Goal: Navigation & Orientation: Find specific page/section

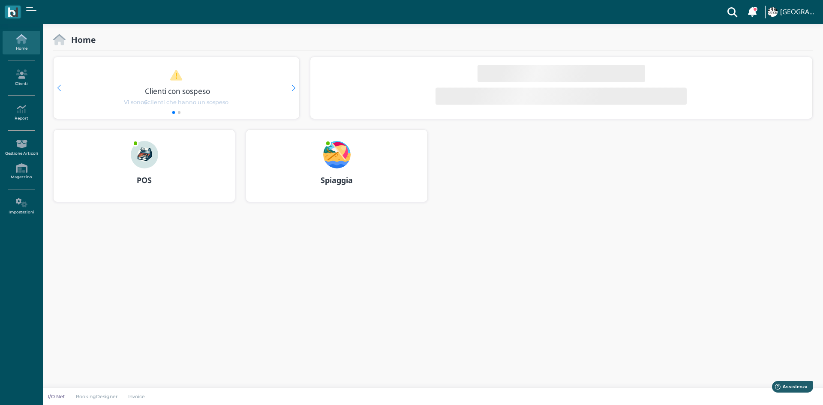
drag, startPoint x: 0, startPoint y: 0, endPoint x: 153, endPoint y: 158, distance: 219.9
click at [153, 158] on img at bounding box center [144, 154] width 27 height 27
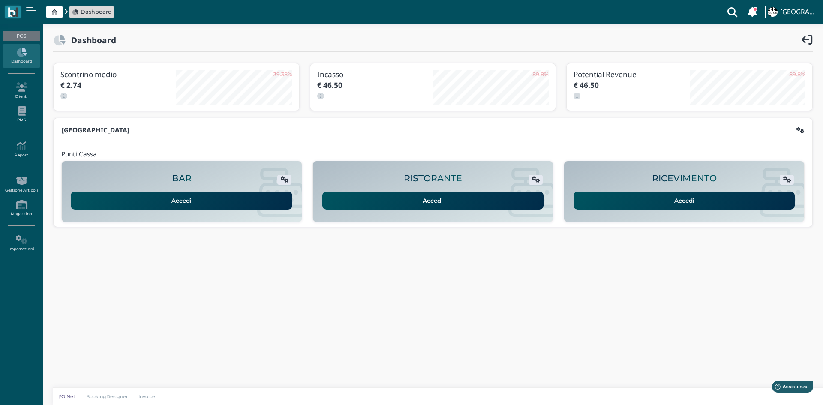
click at [641, 204] on link "Accedi" at bounding box center [685, 201] width 222 height 18
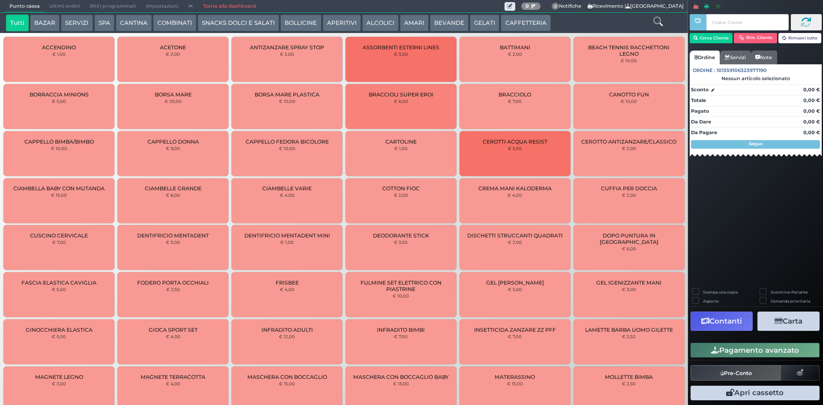
click at [72, 25] on button "SERVIZI" at bounding box center [77, 23] width 32 height 17
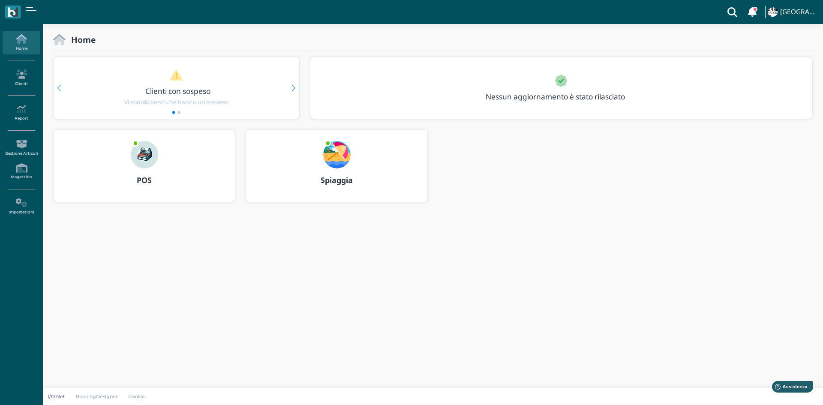
click at [148, 161] on img at bounding box center [144, 154] width 27 height 27
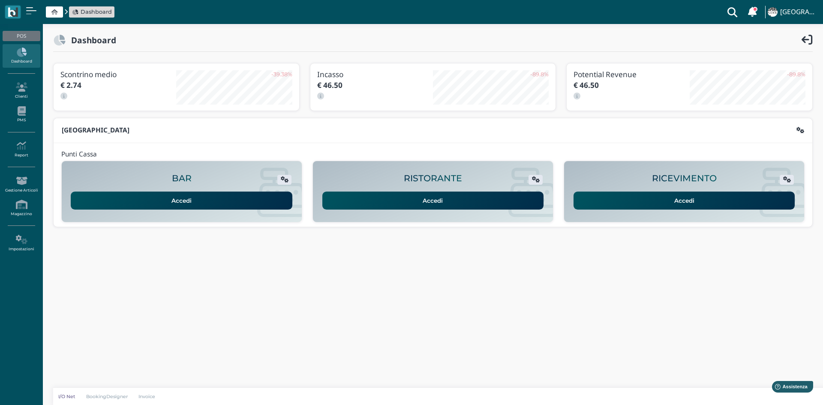
click at [687, 196] on link "Accedi" at bounding box center [685, 201] width 222 height 18
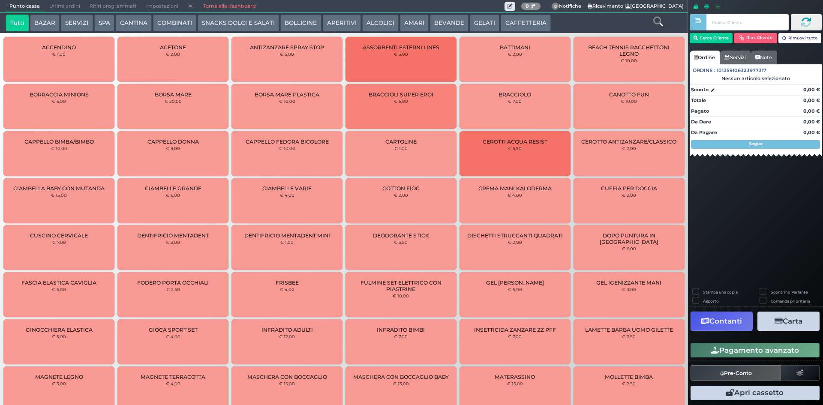
click at [74, 22] on button "SERVIZI" at bounding box center [77, 23] width 32 height 17
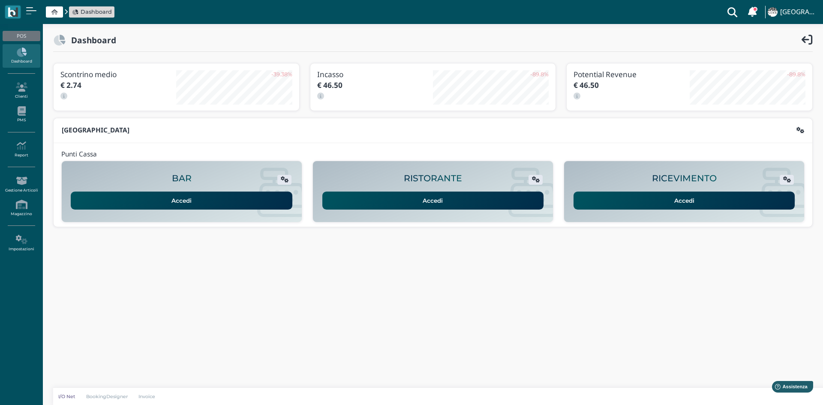
click at [420, 202] on link "Accedi" at bounding box center [434, 201] width 222 height 18
click at [96, 8] on span "Dashboard" at bounding box center [96, 12] width 31 height 8
click at [55, 12] on icon at bounding box center [54, 12] width 6 height 6
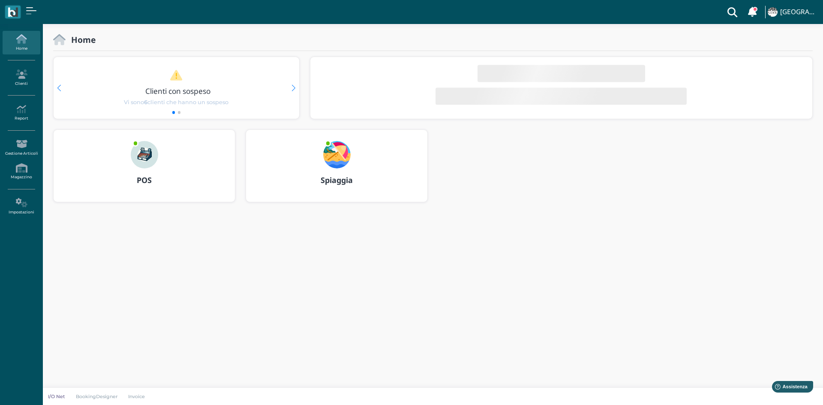
click at [27, 43] on icon at bounding box center [21, 38] width 37 height 9
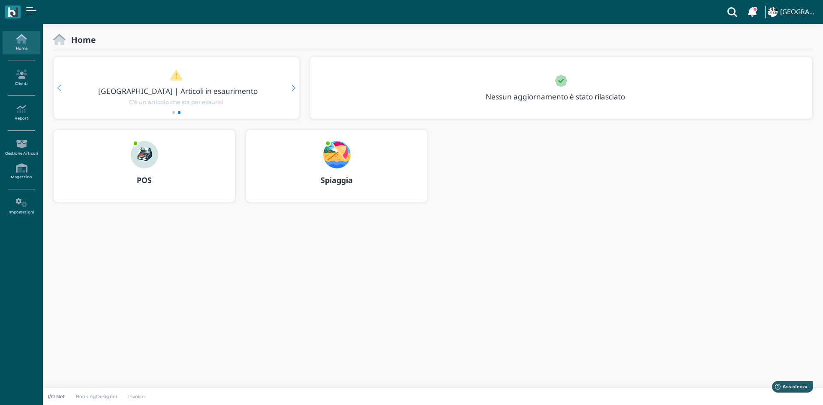
click at [34, 45] on link "Home" at bounding box center [21, 43] width 37 height 24
